Goal: Book appointment/travel/reservation

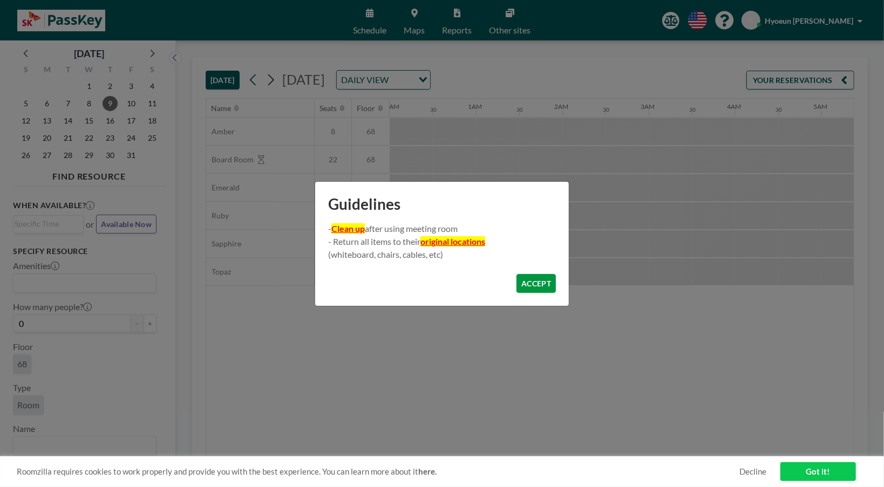
scroll to position [0, 1209]
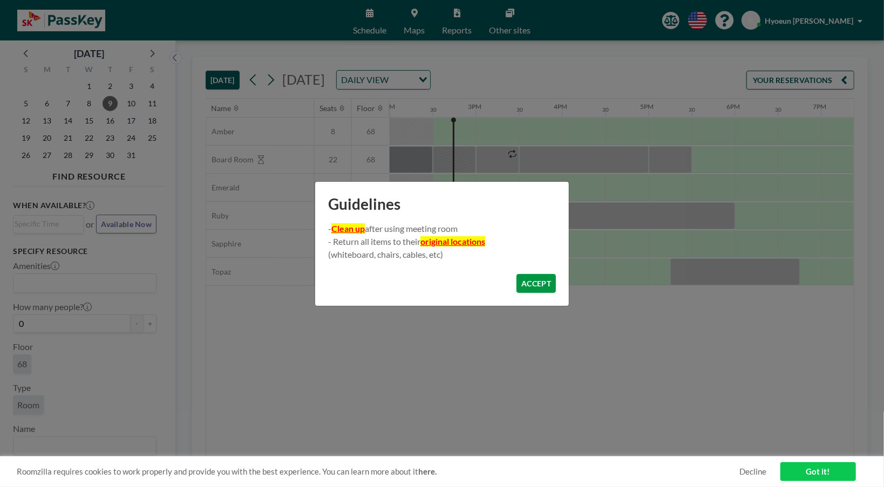
click at [544, 281] on button "ACCEPT" at bounding box center [536, 283] width 39 height 19
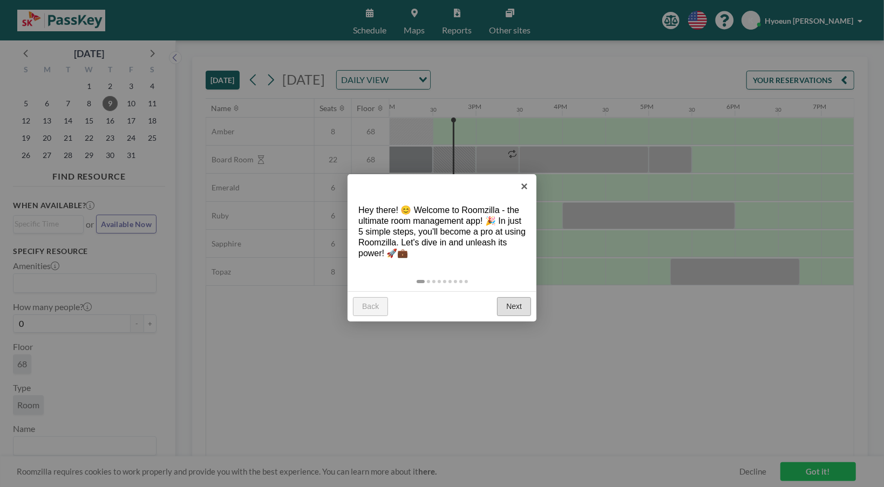
click at [512, 306] on link "Next" at bounding box center [514, 306] width 34 height 19
click at [512, 306] on div at bounding box center [442, 243] width 884 height 487
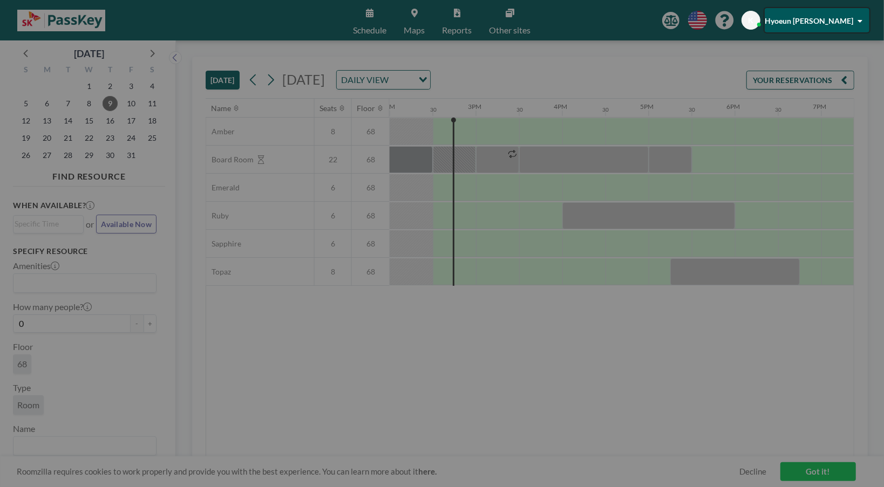
click at [512, 306] on div at bounding box center [442, 243] width 884 height 487
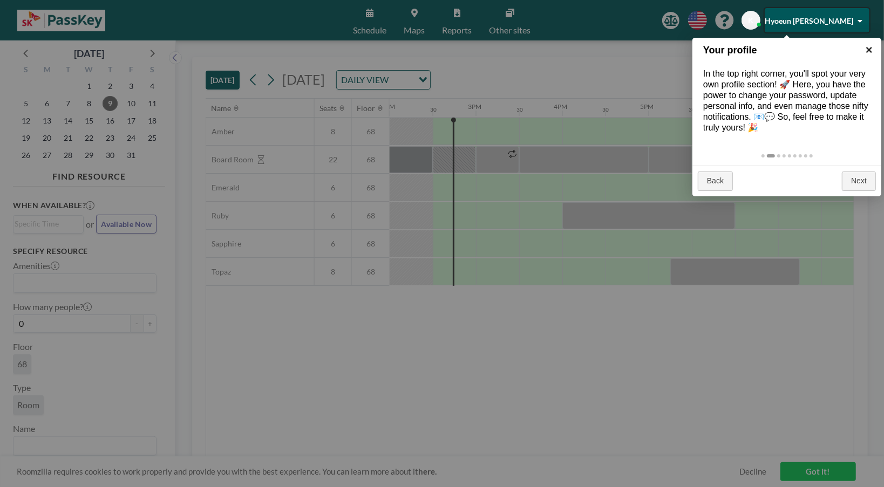
click at [869, 48] on link "×" at bounding box center [869, 50] width 24 height 24
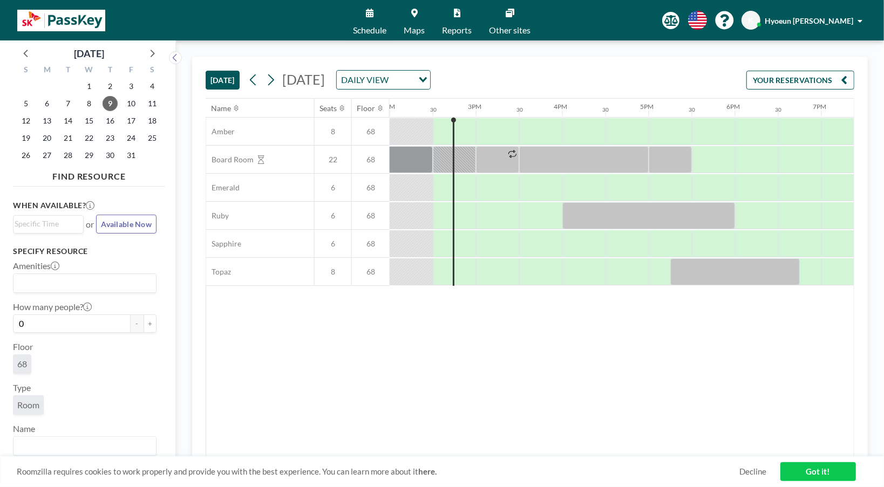
click at [530, 359] on div "Name Seats Floor 12AM 30 1AM 30 2AM 30 3AM 30 4AM 30 5AM 30 6AM 30 7AM 30 8AM 3…" at bounding box center [530, 278] width 648 height 358
click at [412, 74] on input "Search for option" at bounding box center [402, 80] width 21 height 14
click at [417, 74] on input "Search for option" at bounding box center [377, 80] width 79 height 14
click at [93, 123] on span "15" at bounding box center [89, 120] width 15 height 15
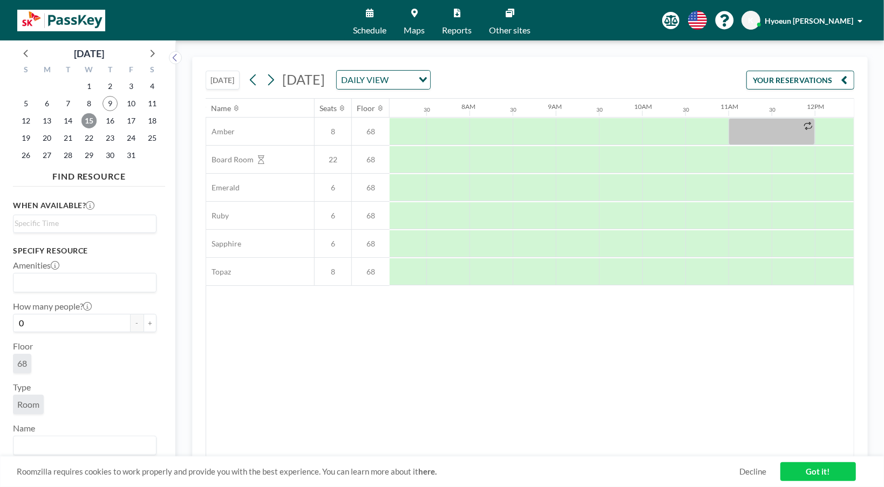
scroll to position [0, 648]
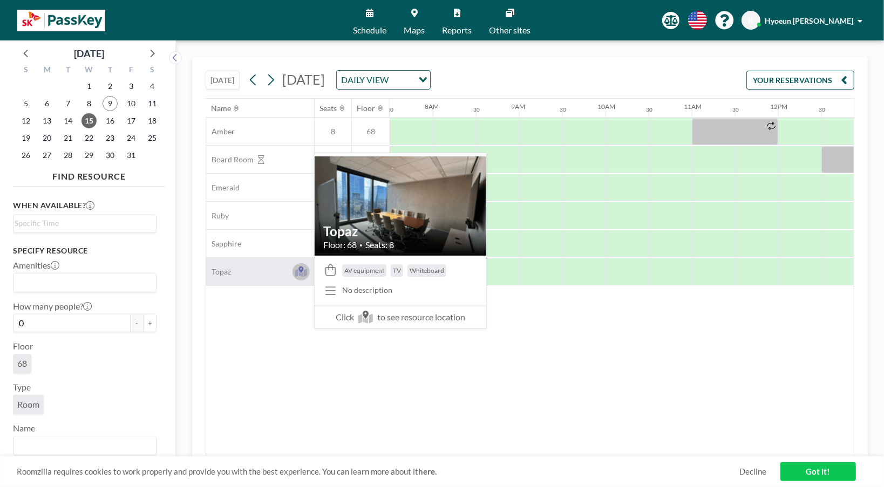
click at [296, 268] on icon at bounding box center [301, 272] width 12 height 11
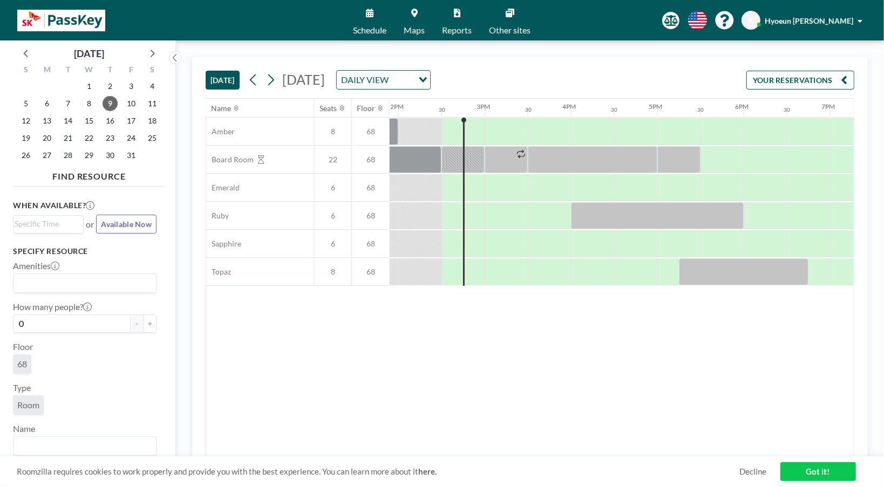
scroll to position [0, 1209]
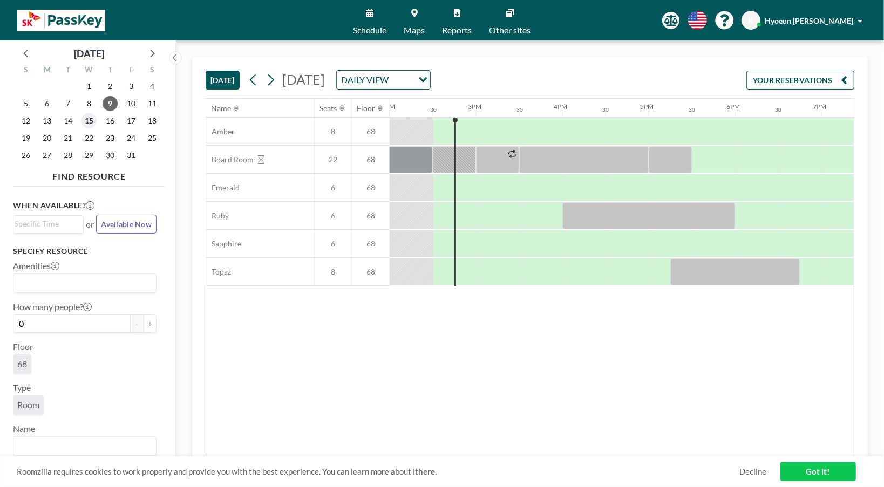
click at [86, 124] on span "15" at bounding box center [89, 120] width 15 height 15
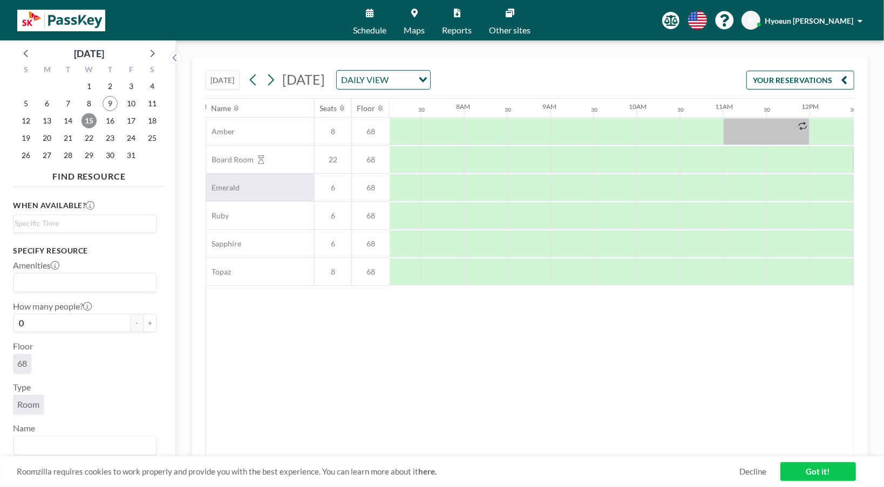
scroll to position [0, 648]
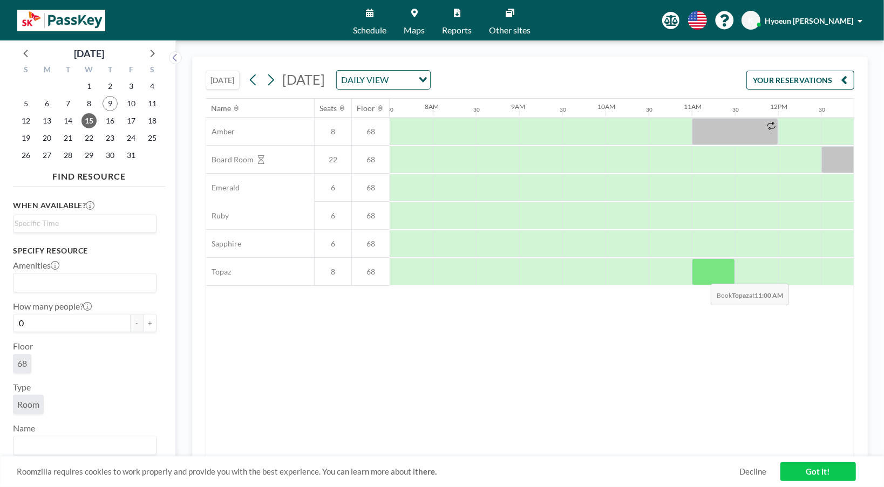
click at [703, 274] on div at bounding box center [713, 272] width 43 height 27
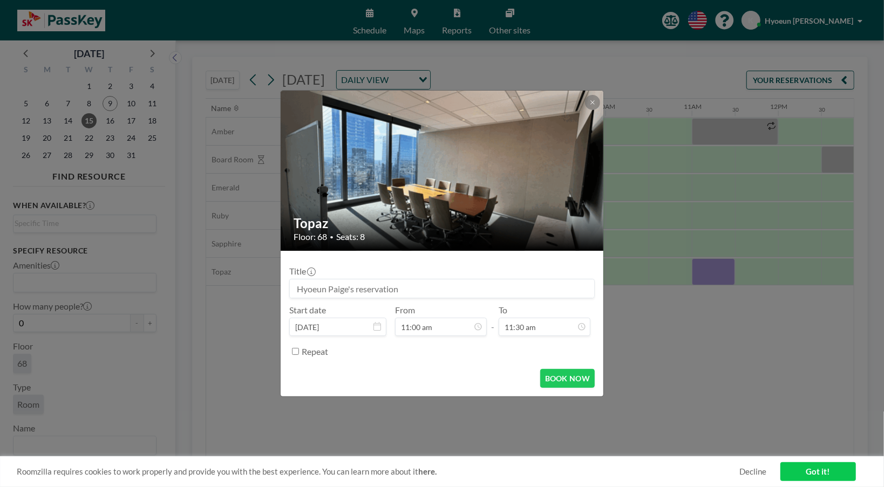
scroll to position [422, 0]
click at [324, 288] on input at bounding box center [442, 289] width 304 height 18
click at [594, 101] on icon at bounding box center [592, 102] width 6 height 6
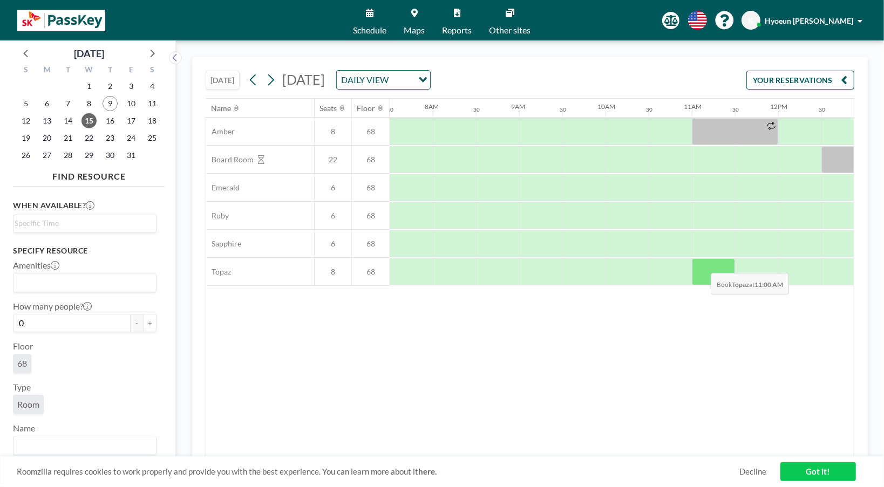
click at [703, 263] on div at bounding box center [713, 272] width 43 height 27
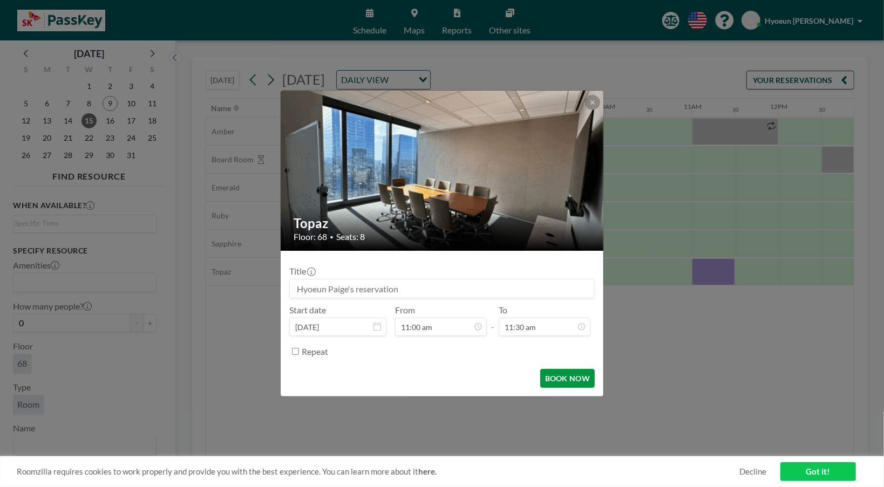
click at [561, 378] on button "BOOK NOW" at bounding box center [567, 378] width 55 height 19
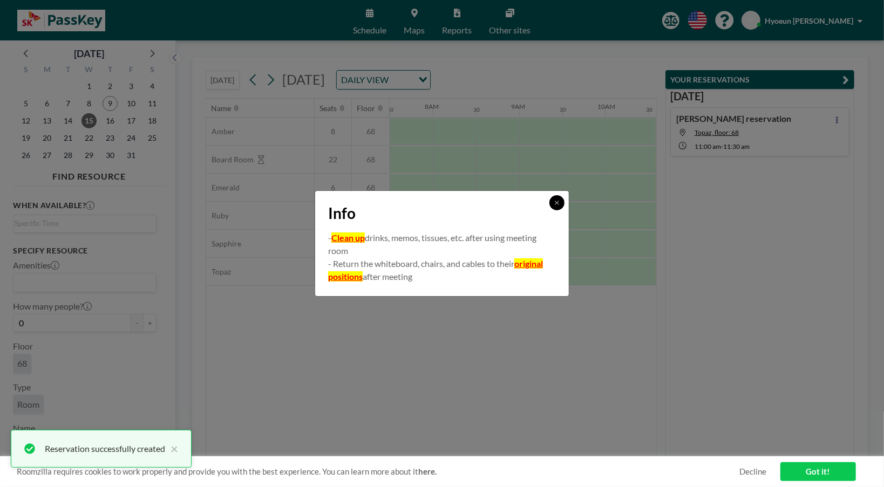
click at [555, 204] on icon at bounding box center [557, 203] width 6 height 6
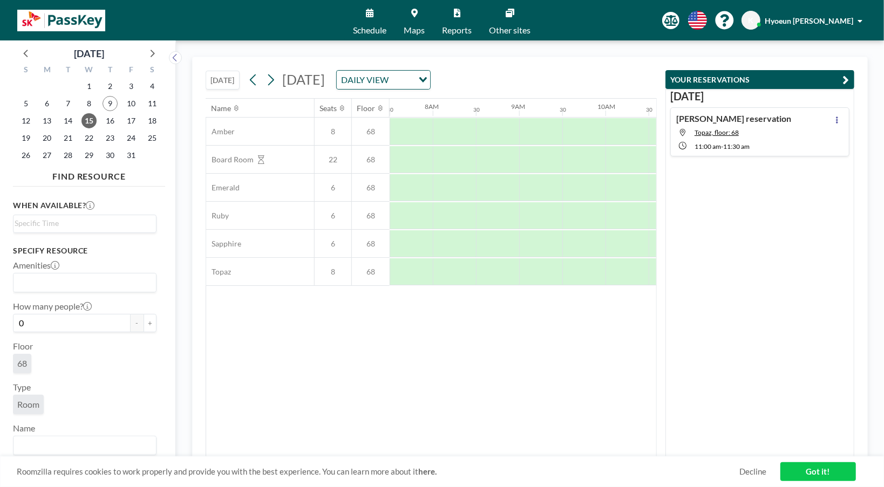
click at [797, 476] on link "Got it!" at bounding box center [819, 472] width 76 height 19
